Goal: Task Accomplishment & Management: Complete application form

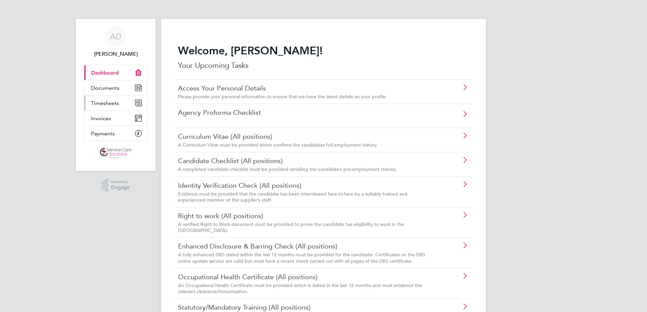
click at [126, 102] on link "Timesheets" at bounding box center [115, 103] width 63 height 15
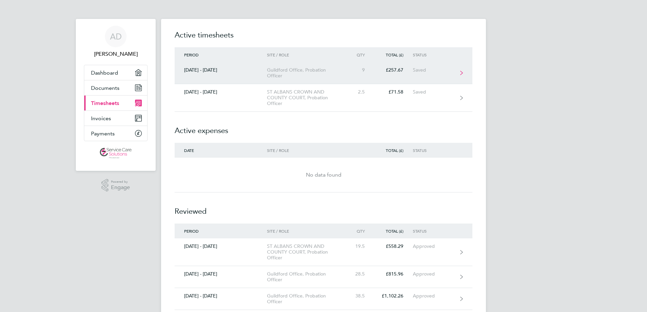
click at [250, 77] on link "25 - 31 Aug 2025 Guildford Office, Probation Officer 9 £257.67 Saved" at bounding box center [323, 73] width 298 height 22
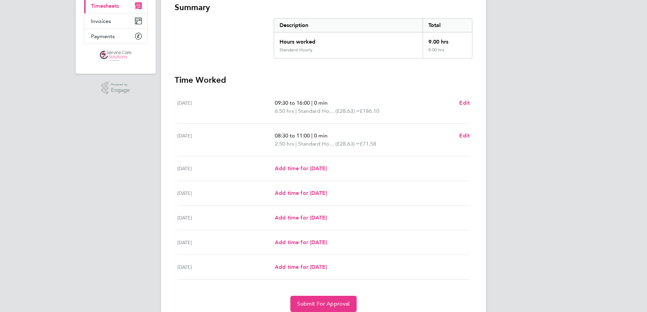
scroll to position [101, 0]
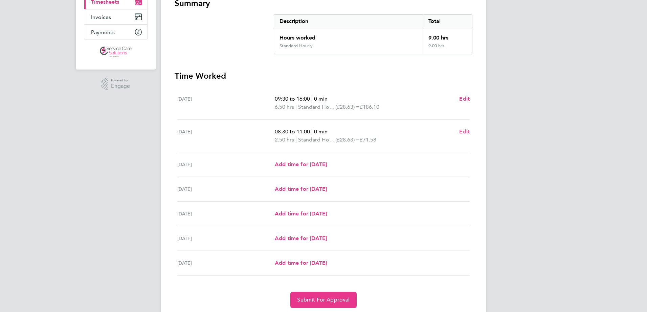
click at [465, 133] on span "Edit" at bounding box center [464, 131] width 10 height 6
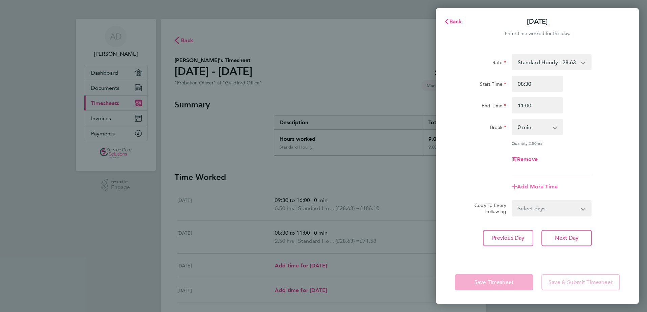
click at [515, 187] on icon "button" at bounding box center [513, 186] width 5 height 5
select select "null"
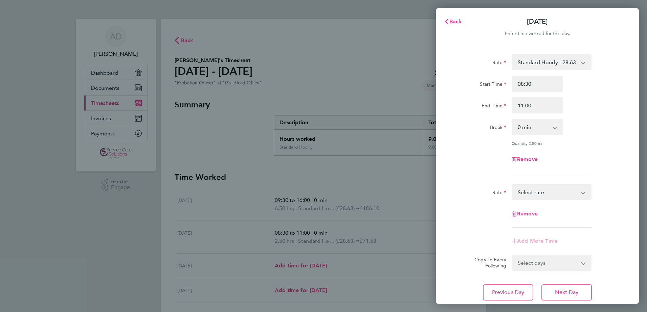
scroll to position [34, 0]
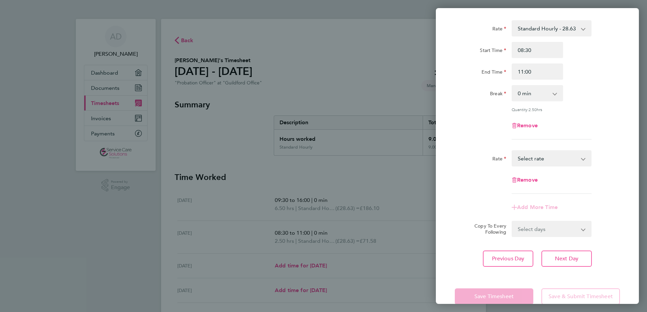
click at [518, 163] on select "Standard Hourly - 28.63 Select rate" at bounding box center [547, 158] width 70 height 15
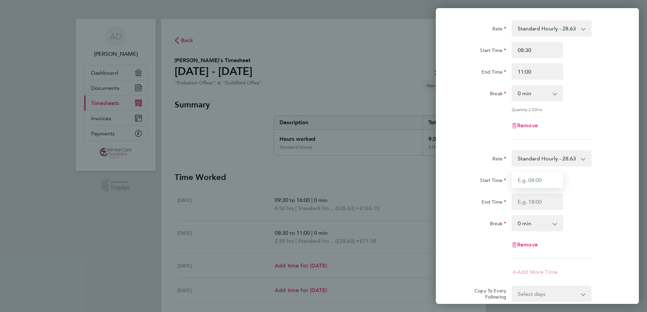
click at [526, 180] on input "Start Time" at bounding box center [536, 180] width 51 height 16
type input "14:00"
click at [531, 201] on input "End Time" at bounding box center [536, 202] width 51 height 16
type input "18:00"
click at [486, 218] on div "Break" at bounding box center [479, 222] width 51 height 14
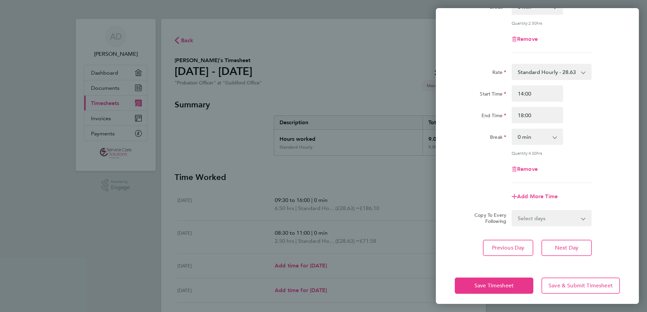
scroll to position [122, 0]
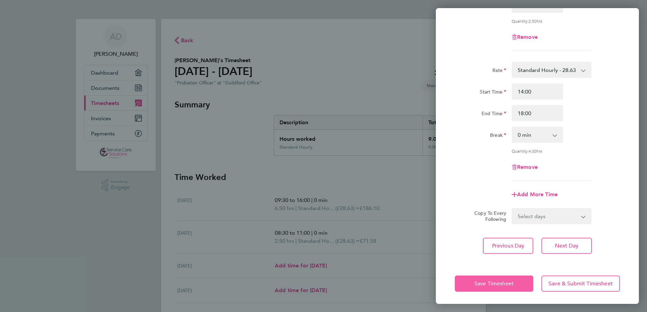
click at [457, 285] on button "Save Timesheet" at bounding box center [493, 284] width 78 height 16
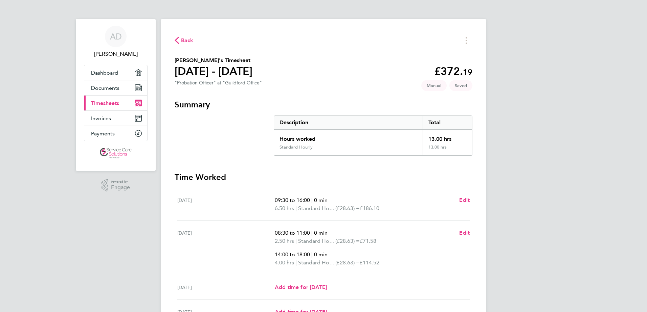
click at [189, 38] on span "Back" at bounding box center [187, 41] width 13 height 8
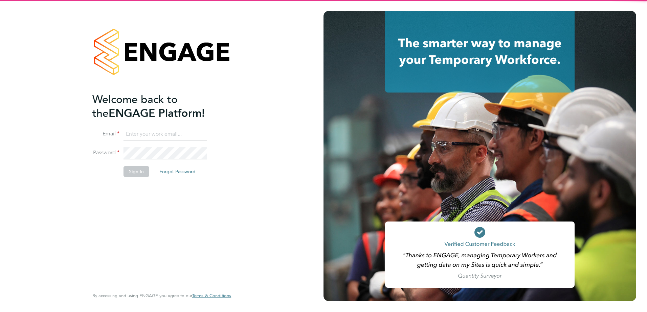
click at [151, 133] on input at bounding box center [165, 134] width 84 height 12
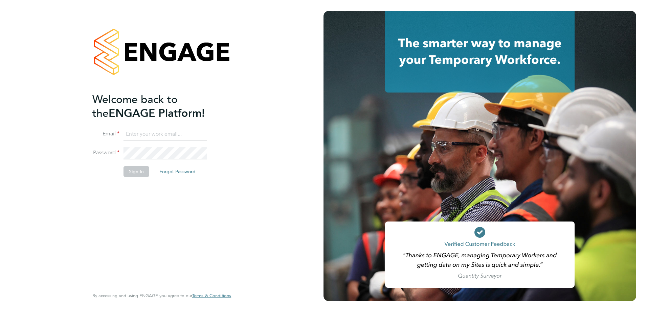
type input "alicia.diyyo@outlook.com"
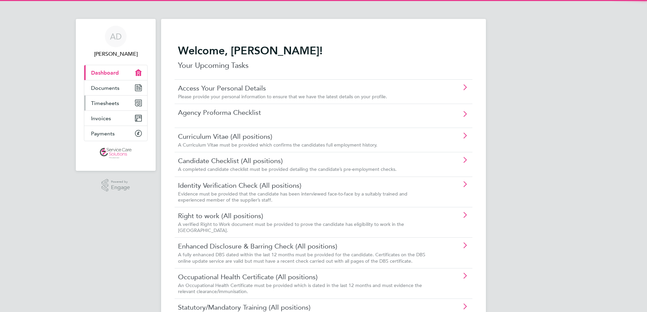
click at [106, 97] on link "Timesheets" at bounding box center [115, 103] width 63 height 15
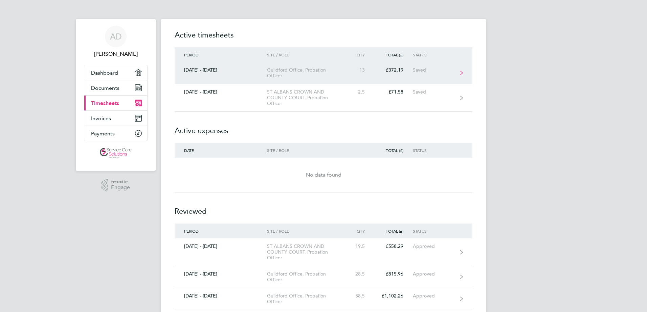
click at [238, 76] on link "[DATE] - [DATE] Guildford Office, Probation Officer 13 £372.19 Saved" at bounding box center [323, 73] width 298 height 22
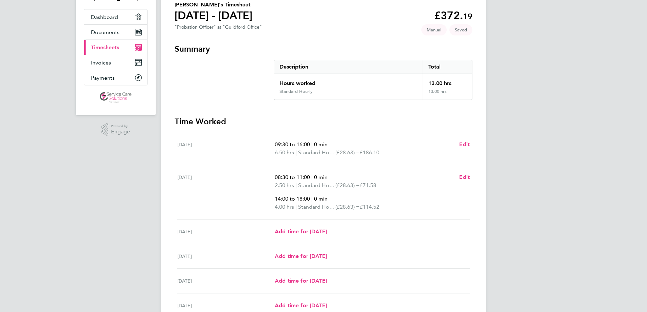
scroll to position [68, 0]
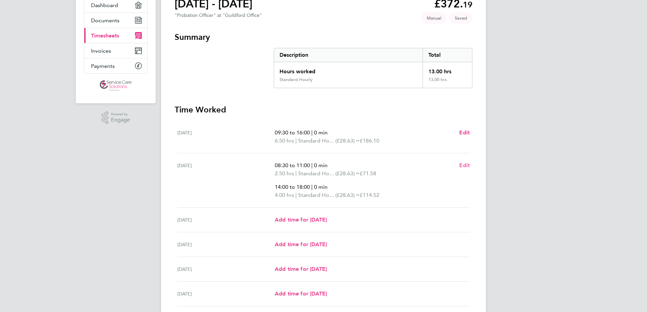
click at [465, 164] on span "Edit" at bounding box center [464, 165] width 10 height 6
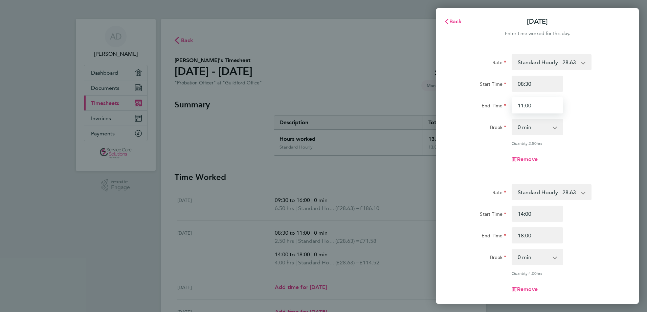
click at [542, 102] on input "11:00" at bounding box center [536, 105] width 51 height 16
type input "10:00"
click at [446, 137] on div "Rate Standard Hourly - 28.63 Start Time 08:30 End Time 10:00 Break 0 min 15 min…" at bounding box center [537, 215] width 203 height 339
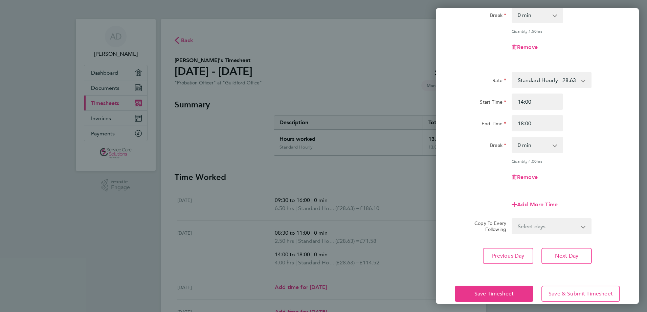
scroll to position [122, 0]
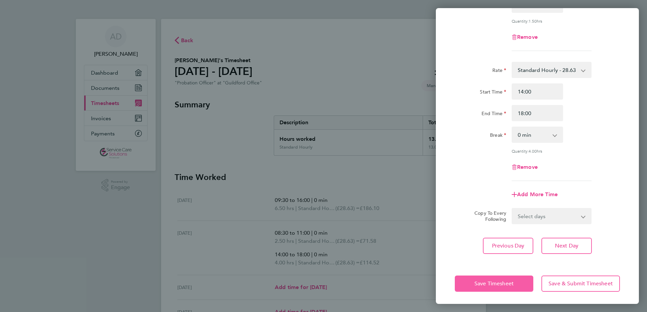
drag, startPoint x: 456, startPoint y: 282, endPoint x: 363, endPoint y: 254, distance: 97.1
click at [456, 281] on button "Save Timesheet" at bounding box center [493, 284] width 78 height 16
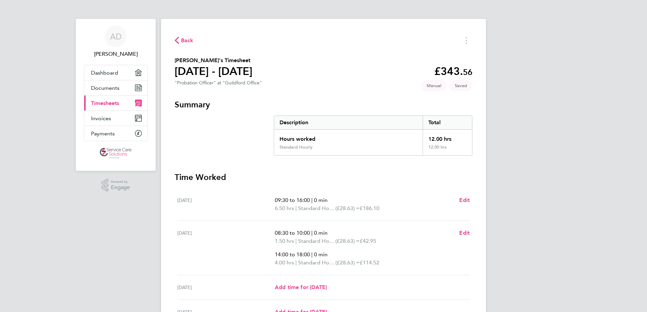
click at [184, 39] on span "Back" at bounding box center [187, 41] width 13 height 8
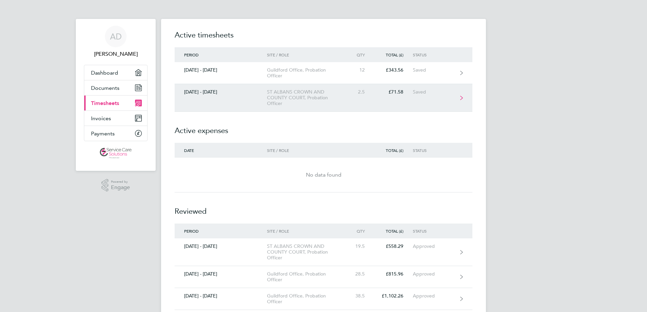
click at [294, 99] on div "ST ALBANS CROWN AND COUNTY COURT, Probation Officer" at bounding box center [305, 97] width 77 height 17
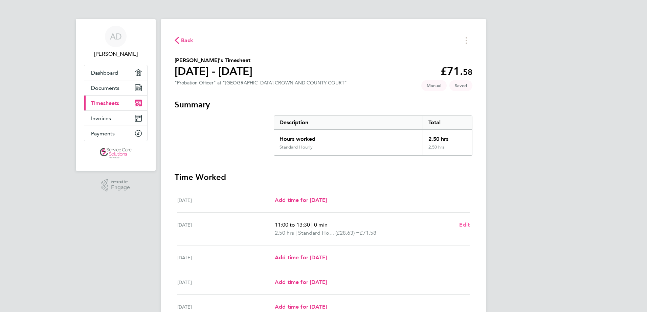
click at [464, 224] on span "Edit" at bounding box center [464, 225] width 10 height 6
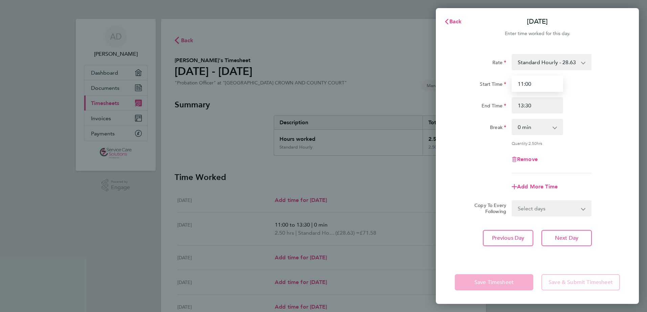
drag, startPoint x: 534, startPoint y: 84, endPoint x: 514, endPoint y: 85, distance: 19.6
click at [514, 84] on input "11:00" at bounding box center [536, 84] width 51 height 16
type input "10:00"
click at [471, 128] on div "Break" at bounding box center [479, 126] width 51 height 14
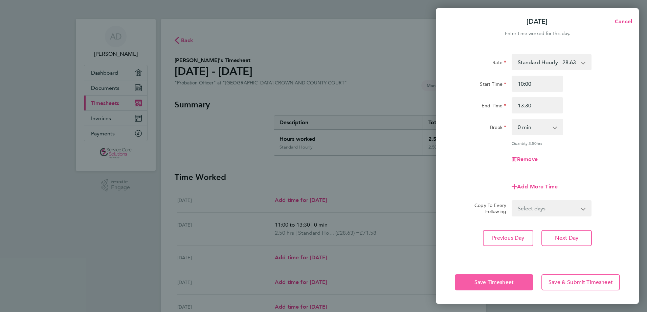
click at [458, 285] on button "Save Timesheet" at bounding box center [493, 283] width 78 height 16
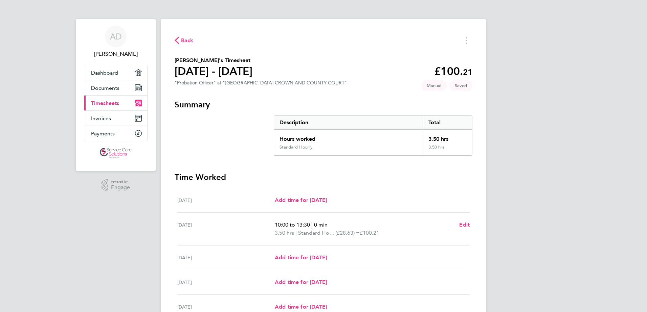
click at [186, 39] on span "Back" at bounding box center [187, 41] width 13 height 8
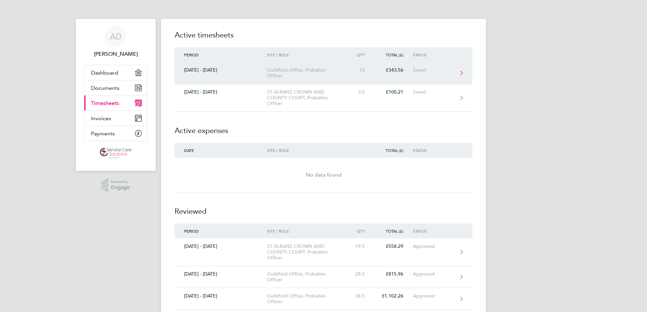
click at [290, 74] on div "Guildford Office, Probation Officer" at bounding box center [305, 72] width 77 height 11
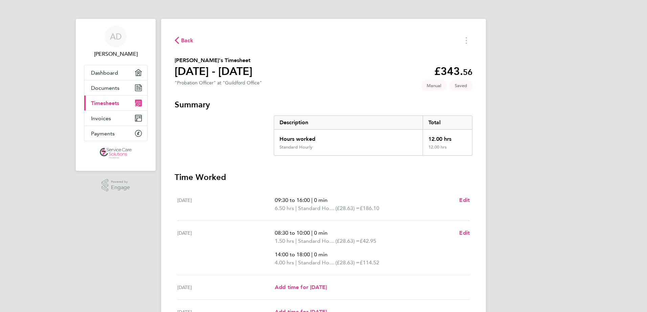
drag, startPoint x: 123, startPoint y: 100, endPoint x: 145, endPoint y: 96, distance: 22.4
click at [123, 101] on link "Current page: Timesheets" at bounding box center [115, 103] width 63 height 15
